Goal: Task Accomplishment & Management: Use online tool/utility

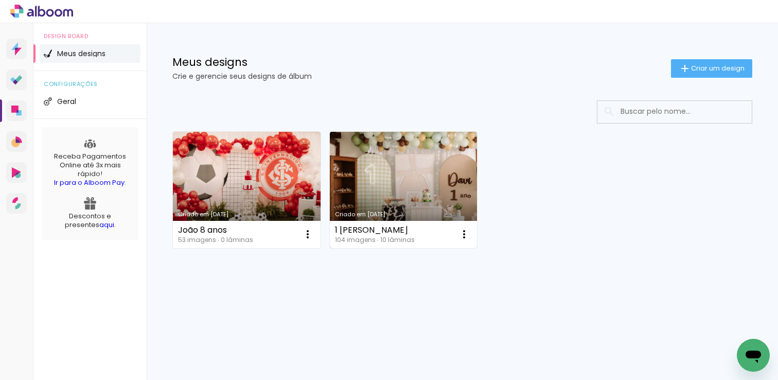
click at [450, 176] on link "Criado em [DATE]" at bounding box center [404, 190] width 148 height 116
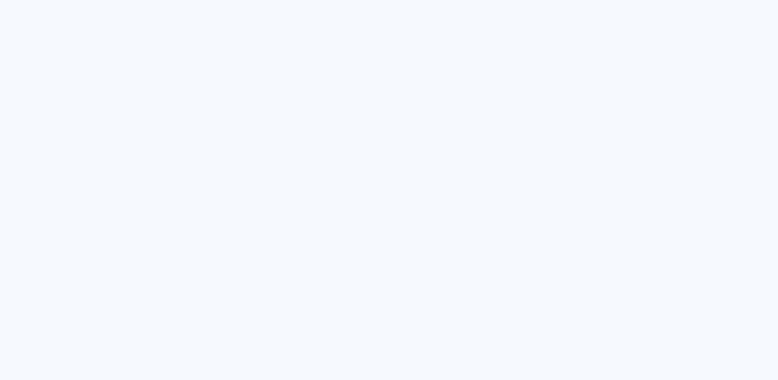
drag, startPoint x: 359, startPoint y: 119, endPoint x: 355, endPoint y: 103, distance: 16.9
click at [359, 118] on quentale-app at bounding box center [389, 190] width 778 height 380
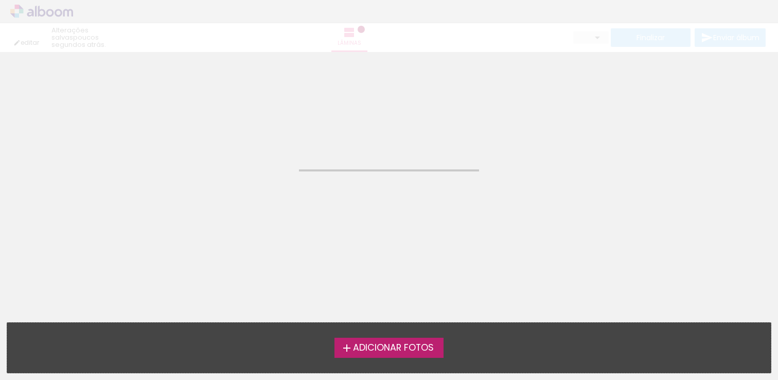
click at [439, 203] on neon-animated-pages "Confirmar Cancelar" at bounding box center [389, 216] width 778 height 328
click at [343, 203] on neon-animated-pages "Confirmar Cancelar" at bounding box center [389, 216] width 778 height 328
click at [571, 275] on neon-animated-pages "Confirmar Cancelar" at bounding box center [389, 216] width 778 height 328
click at [452, 187] on neon-animated-pages "Confirmar Cancelar" at bounding box center [389, 216] width 778 height 328
click at [499, 169] on neon-animated-pages "Confirmar Cancelar" at bounding box center [389, 216] width 778 height 328
